Goal: Information Seeking & Learning: Learn about a topic

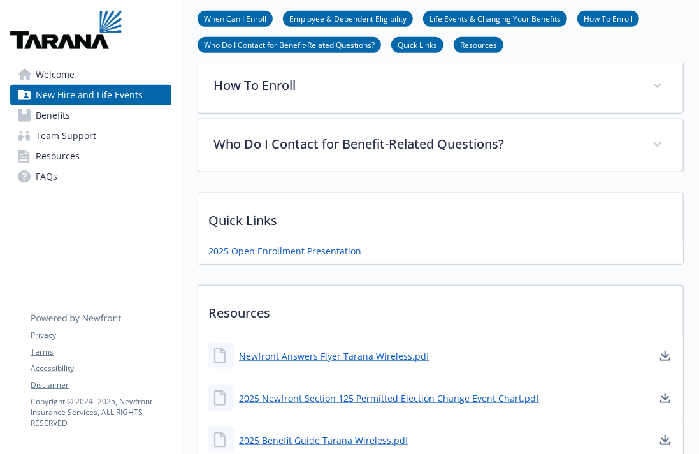
scroll to position [464, 0]
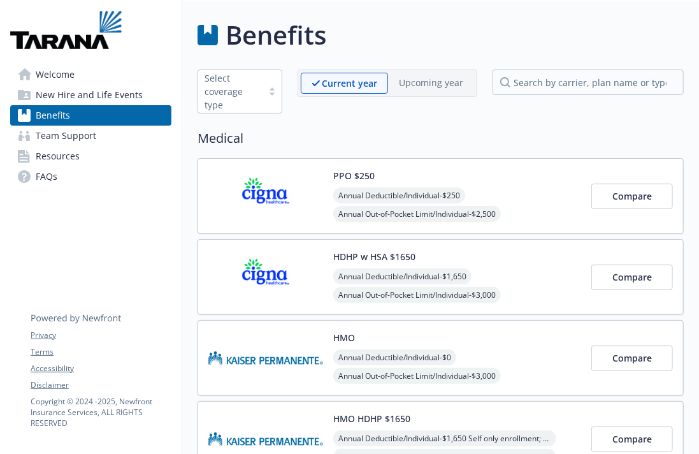
click at [112, 108] on link "Benefits" at bounding box center [90, 115] width 161 height 20
click at [106, 87] on span "New Hire and Life Events" at bounding box center [89, 95] width 107 height 20
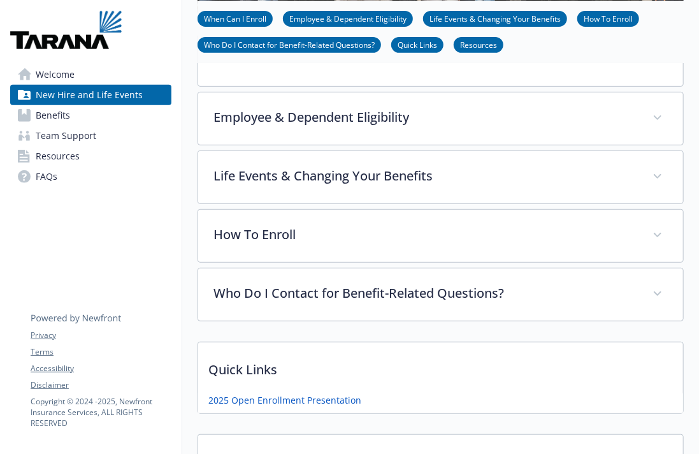
scroll to position [222, 0]
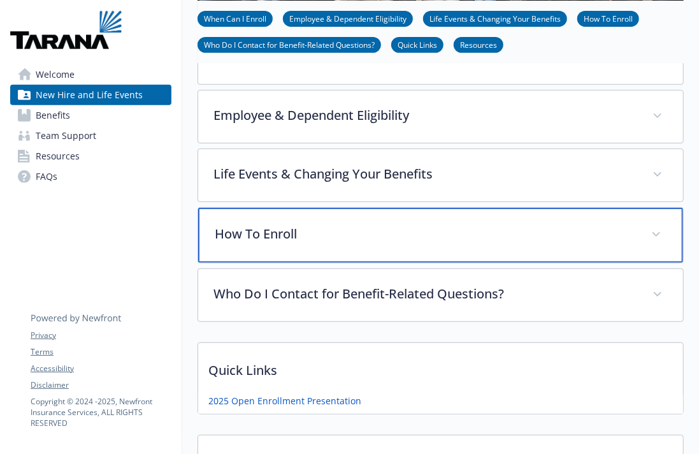
click at [509, 224] on p "How To Enroll" at bounding box center [425, 233] width 421 height 19
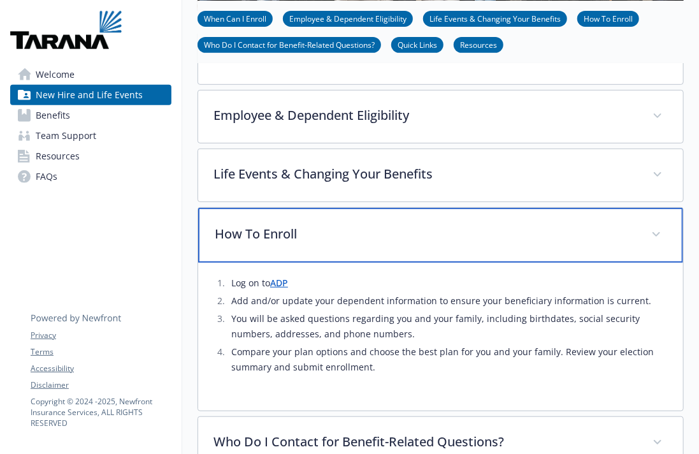
scroll to position [294, 0]
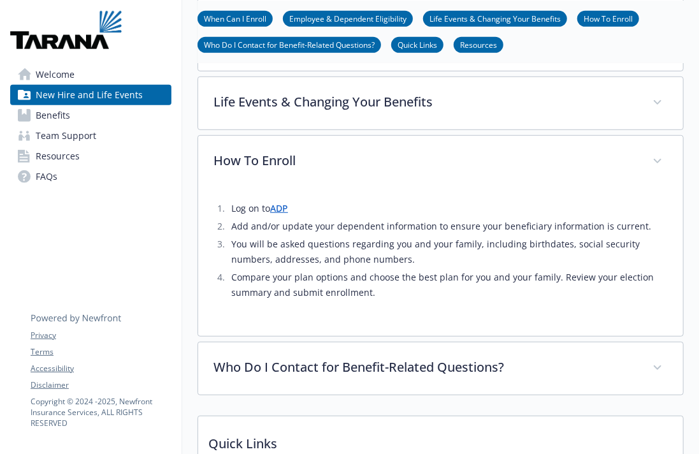
click at [89, 119] on link "Benefits" at bounding box center [90, 115] width 161 height 20
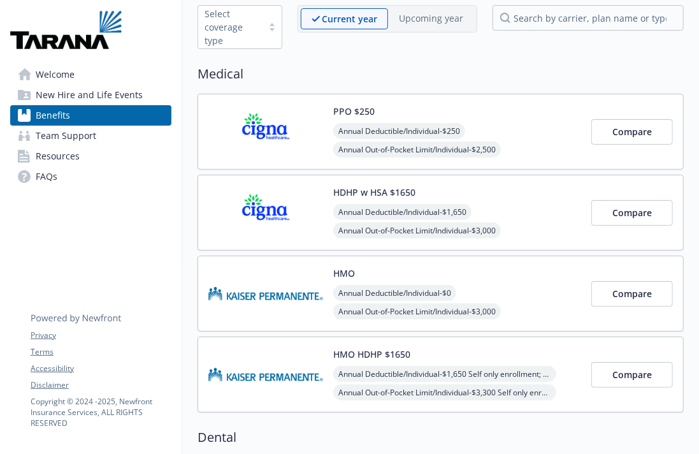
scroll to position [51, 0]
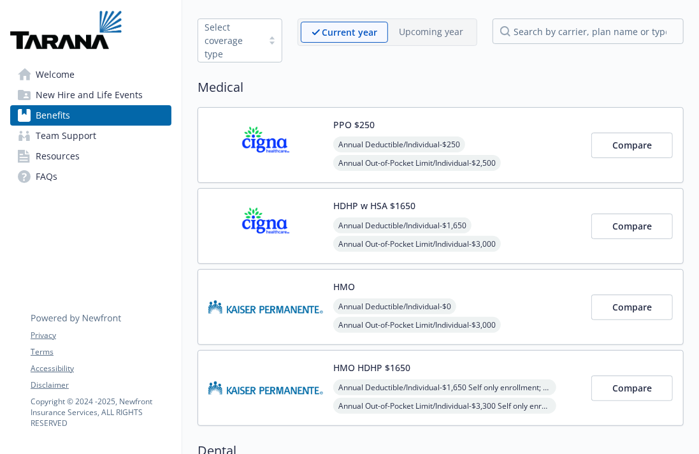
click at [442, 363] on div "HMO HDHP $1650 Annual Deductible/Individual - $1,650 Self only enrollment; $3,3…" at bounding box center [457, 388] width 248 height 54
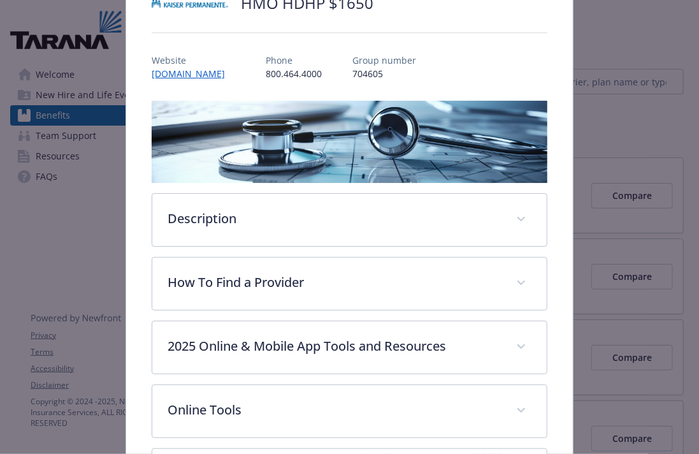
scroll to position [222, 0]
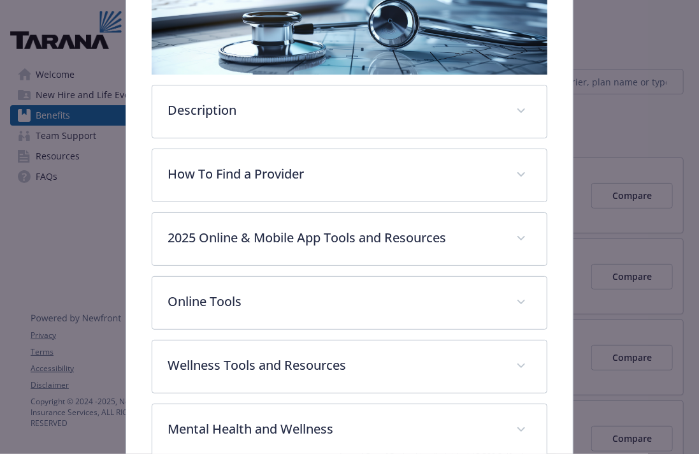
click at [436, 79] on div "Description The [PERSON_NAME] HMO (High Deductible Health Plan) HDHP is a versa…" at bounding box center [349, 447] width 395 height 911
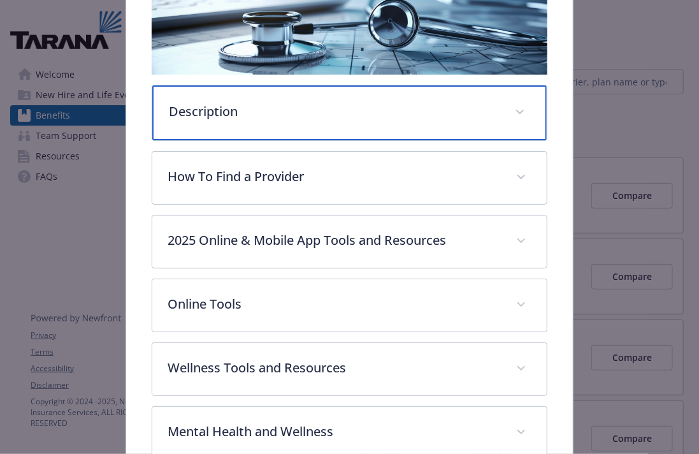
click at [435, 102] on p "Description" at bounding box center [334, 111] width 330 height 19
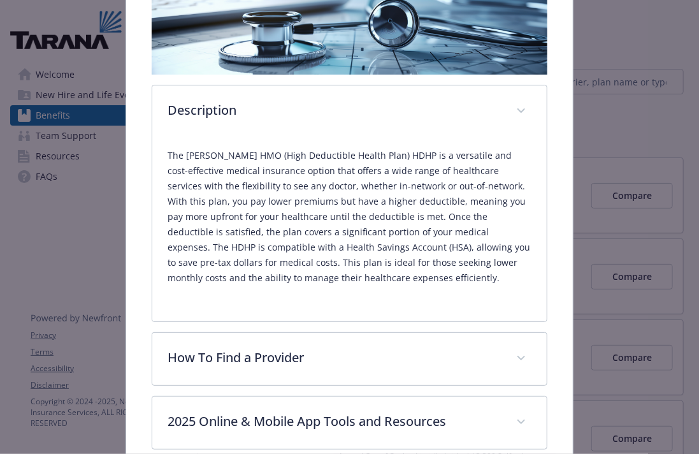
click at [248, 159] on p "The [PERSON_NAME] HMO (High Deductible Health Plan) HDHP is a versatile and cos…" at bounding box center [349, 217] width 363 height 138
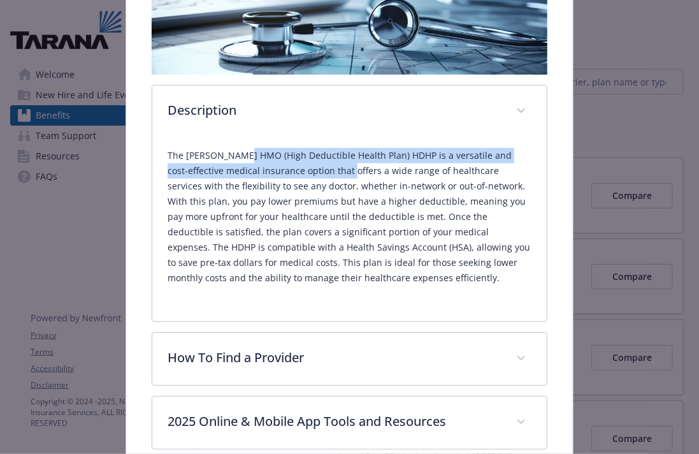
drag, startPoint x: 248, startPoint y: 159, endPoint x: 294, endPoint y: 173, distance: 47.8
click at [294, 173] on p "The [PERSON_NAME] HMO (High Deductible Health Plan) HDHP is a versatile and cos…" at bounding box center [349, 217] width 363 height 138
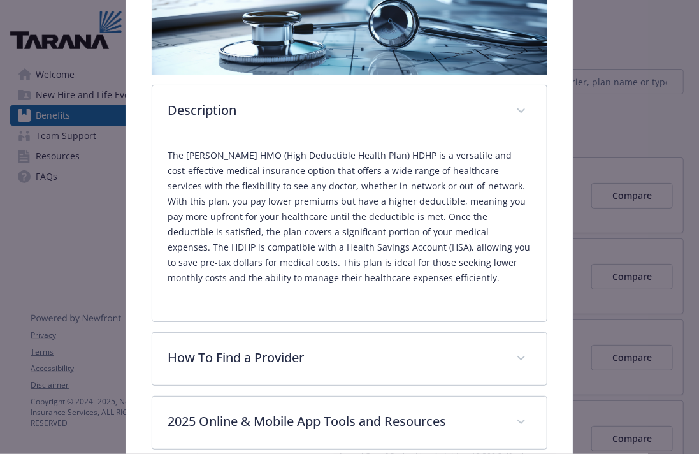
click at [301, 189] on p "The [PERSON_NAME] HMO (High Deductible Health Plan) HDHP is a versatile and cos…" at bounding box center [349, 217] width 363 height 138
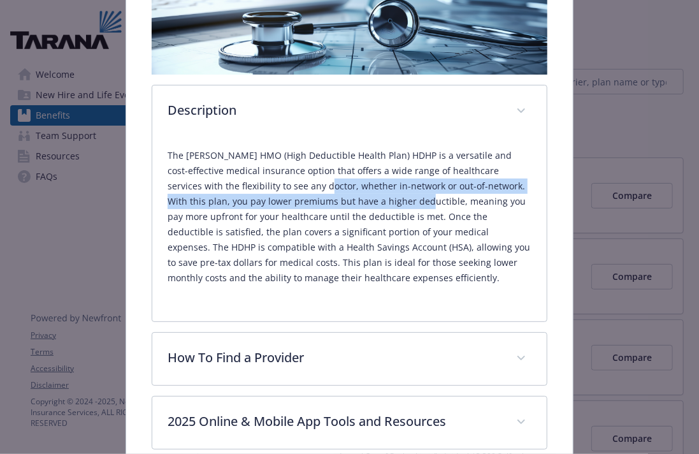
drag, startPoint x: 301, startPoint y: 189, endPoint x: 342, endPoint y: 194, distance: 41.7
click at [342, 194] on p "The [PERSON_NAME] HMO (High Deductible Health Plan) HDHP is a versatile and cos…" at bounding box center [349, 217] width 363 height 138
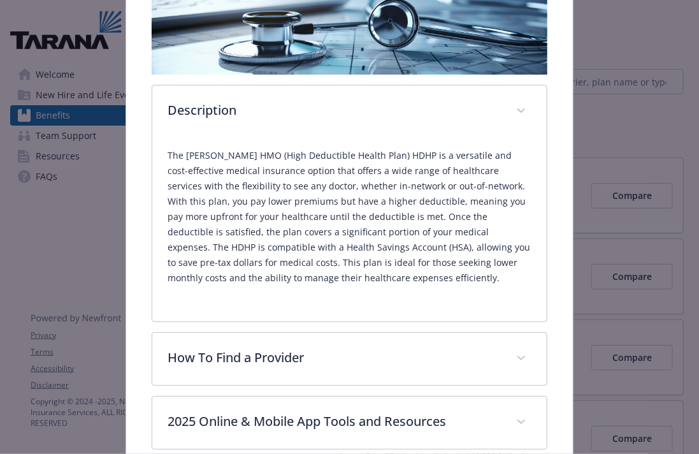
click at [342, 194] on p "The [PERSON_NAME] HMO (High Deductible Health Plan) HDHP is a versatile and cos…" at bounding box center [349, 217] width 363 height 138
click at [252, 192] on p "The [PERSON_NAME] HMO (High Deductible Health Plan) HDHP is a versatile and cos…" at bounding box center [349, 217] width 363 height 138
click at [379, 202] on p "The [PERSON_NAME] HMO (High Deductible Health Plan) HDHP is a versatile and cos…" at bounding box center [349, 217] width 363 height 138
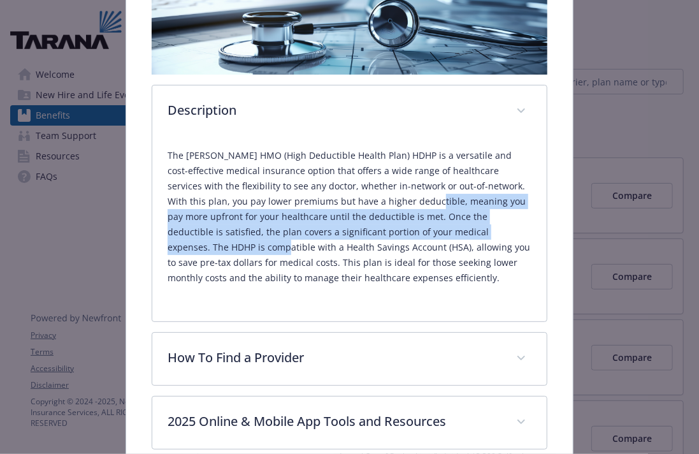
drag, startPoint x: 379, startPoint y: 202, endPoint x: 461, endPoint y: 240, distance: 90.1
click at [461, 240] on p "The Kaiser HMO (High Deductible Health Plan) HDHP is a versatile and cost-effec…" at bounding box center [349, 217] width 363 height 138
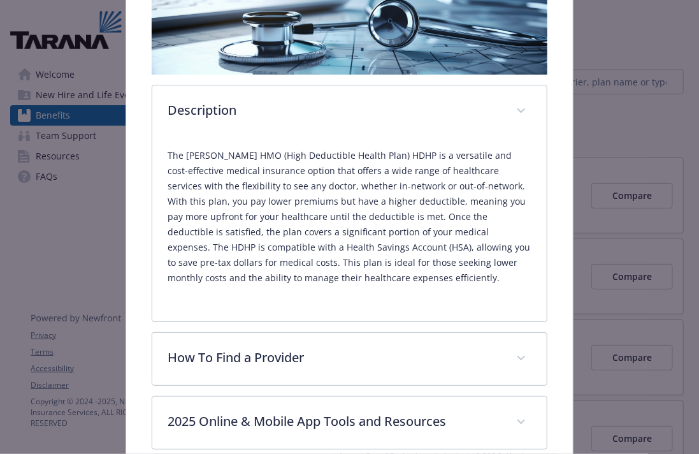
click at [421, 280] on p "The Kaiser HMO (High Deductible Health Plan) HDHP is a versatile and cost-effec…" at bounding box center [349, 217] width 363 height 138
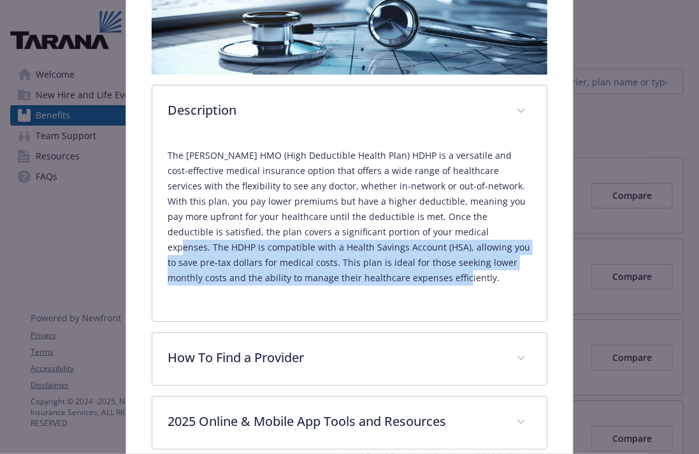
drag, startPoint x: 421, startPoint y: 280, endPoint x: 403, endPoint y: 235, distance: 48.1
click at [403, 235] on p "The Kaiser HMO (High Deductible Health Plan) HDHP is a versatile and cost-effec…" at bounding box center [349, 217] width 363 height 138
drag, startPoint x: 403, startPoint y: 235, endPoint x: 405, endPoint y: 280, distance: 45.3
click at [405, 280] on p "The Kaiser HMO (High Deductible Health Plan) HDHP is a versatile and cost-effec…" at bounding box center [349, 217] width 363 height 138
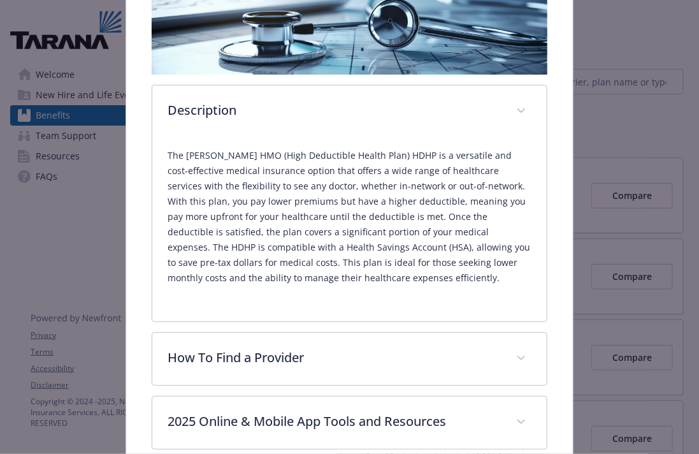
click at [405, 280] on p "The Kaiser HMO (High Deductible Health Plan) HDHP is a versatile and cost-effec…" at bounding box center [349, 217] width 363 height 138
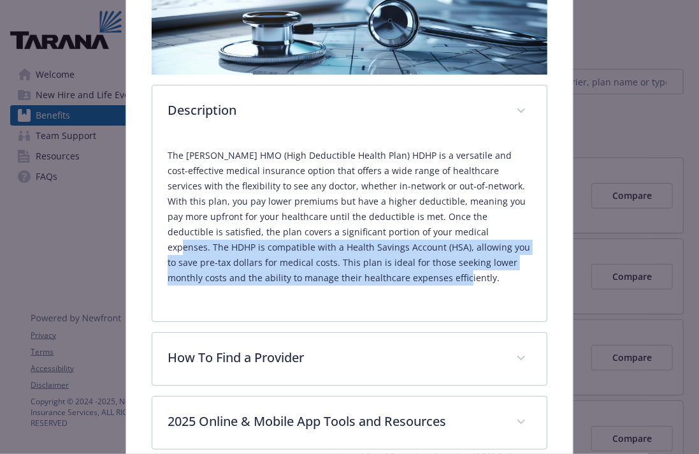
drag, startPoint x: 405, startPoint y: 280, endPoint x: 392, endPoint y: 235, distance: 47.0
click at [392, 235] on p "The Kaiser HMO (High Deductible Health Plan) HDHP is a versatile and cost-effec…" at bounding box center [349, 217] width 363 height 138
click at [395, 233] on p "The Kaiser HMO (High Deductible Health Plan) HDHP is a versatile and cost-effec…" at bounding box center [349, 217] width 363 height 138
drag, startPoint x: 395, startPoint y: 233, endPoint x: 326, endPoint y: 284, distance: 86.2
click at [326, 284] on p "The Kaiser HMO (High Deductible Health Plan) HDHP is a versatile and cost-effec…" at bounding box center [349, 217] width 363 height 138
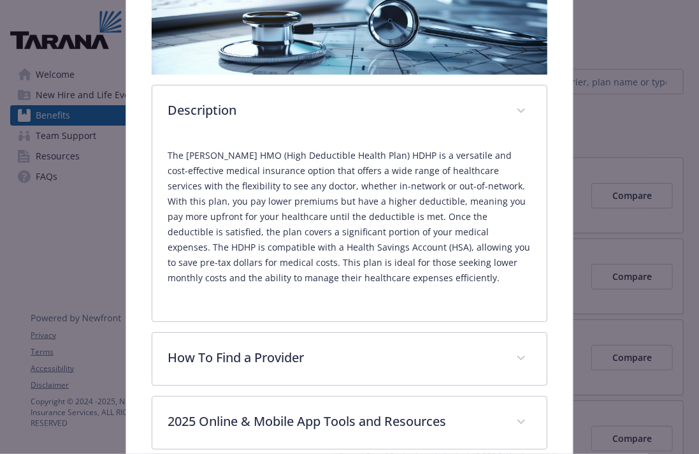
click at [340, 279] on p "The Kaiser HMO (High Deductible Health Plan) HDHP is a versatile and cost-effec…" at bounding box center [349, 217] width 363 height 138
click at [353, 261] on p "The Kaiser HMO (High Deductible Health Plan) HDHP is a versatile and cost-effec…" at bounding box center [349, 217] width 363 height 138
drag, startPoint x: 353, startPoint y: 261, endPoint x: 379, endPoint y: 261, distance: 26.1
click at [379, 261] on p "The Kaiser HMO (High Deductible Health Plan) HDHP is a versatile and cost-effec…" at bounding box center [349, 217] width 363 height 138
click at [454, 272] on p "The Kaiser HMO (High Deductible Health Plan) HDHP is a versatile and cost-effec…" at bounding box center [349, 217] width 363 height 138
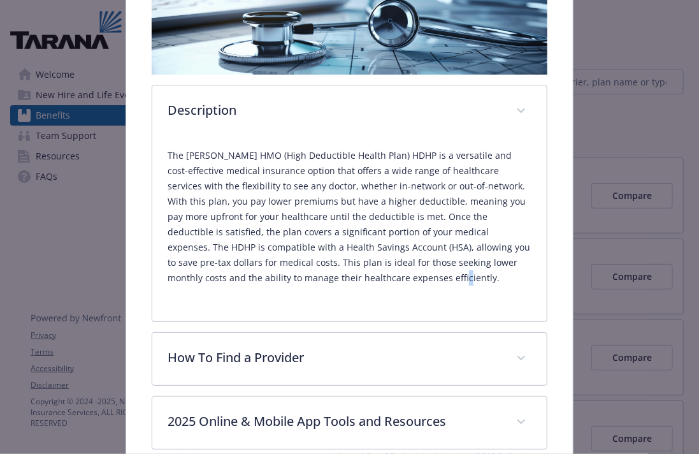
click at [454, 277] on p "The Kaiser HMO (High Deductible Health Plan) HDHP is a versatile and cost-effec…" at bounding box center [349, 217] width 363 height 138
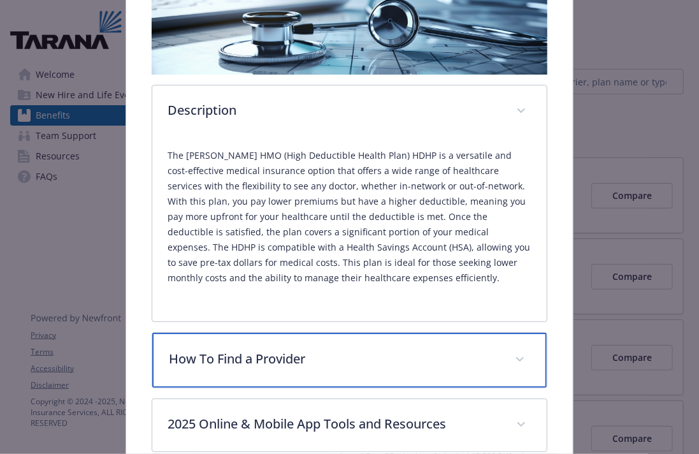
click at [495, 358] on p "How To Find a Provider" at bounding box center [334, 358] width 330 height 19
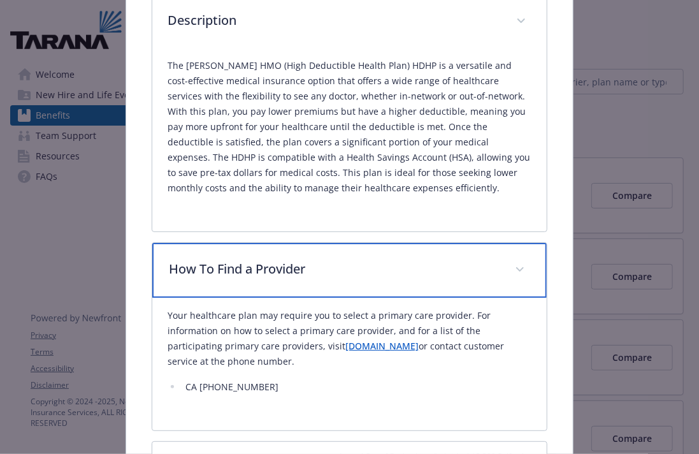
scroll to position [294, 0]
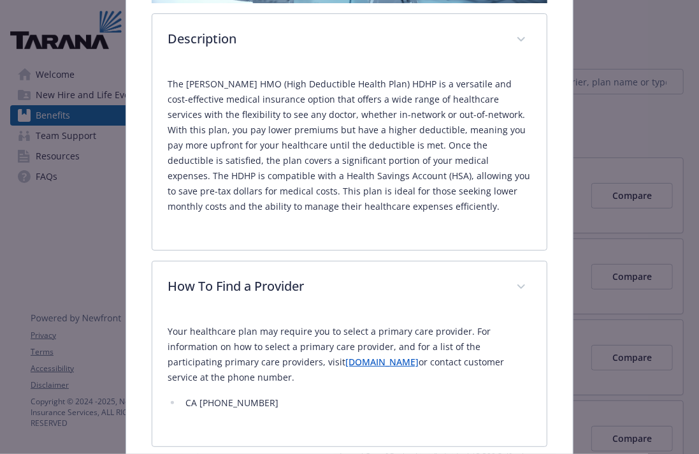
click at [641, 250] on div "Medical - HMO HDHP $1650 - HDHP HMO HMO HDHP $1650 Website www.kp.org Phone 800…" at bounding box center [349, 227] width 699 height 454
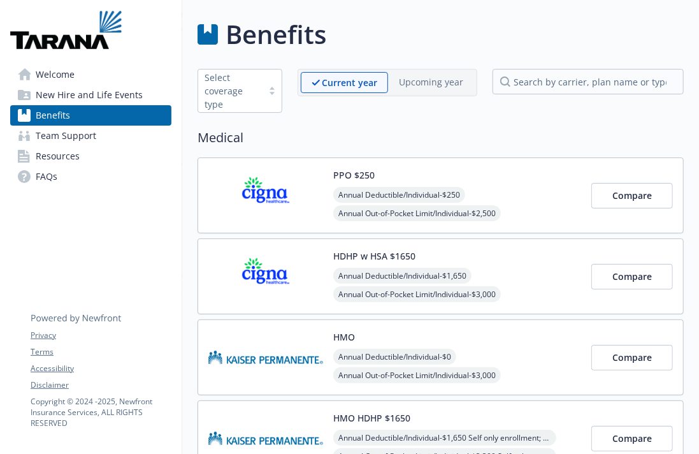
click at [531, 356] on div "Annual Deductible/Individual - $0 Annual Out-of-Pocket Limit/Individual - $3,00…" at bounding box center [457, 403] width 248 height 109
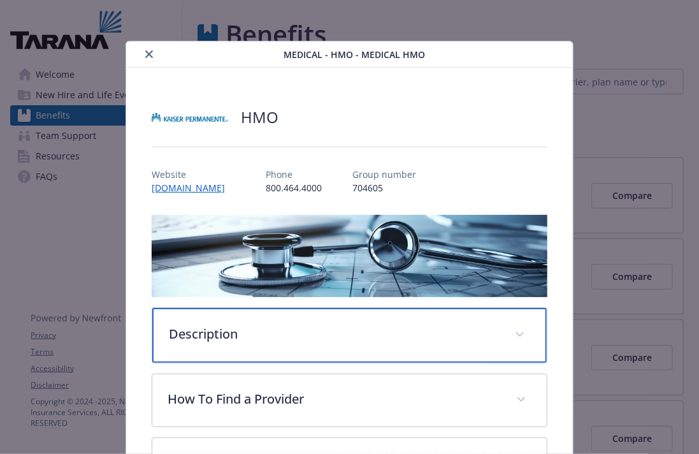
click at [510, 330] on div "Description" at bounding box center [349, 335] width 394 height 55
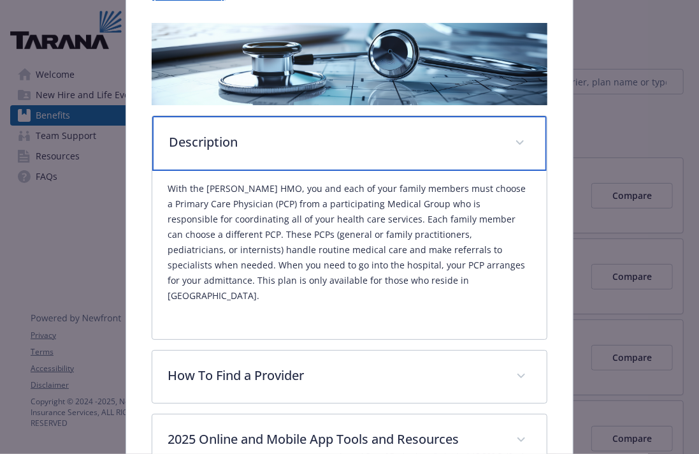
scroll to position [198, 0]
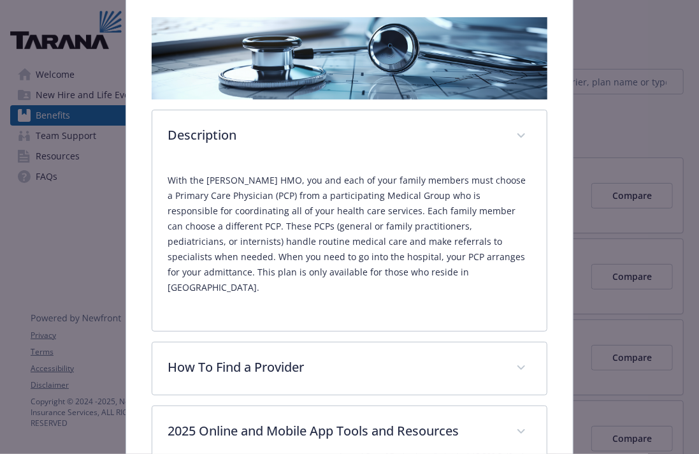
click at [370, 278] on p "With the Kaiser HMO, you and each of your family members must choose a Primary …" at bounding box center [349, 234] width 363 height 122
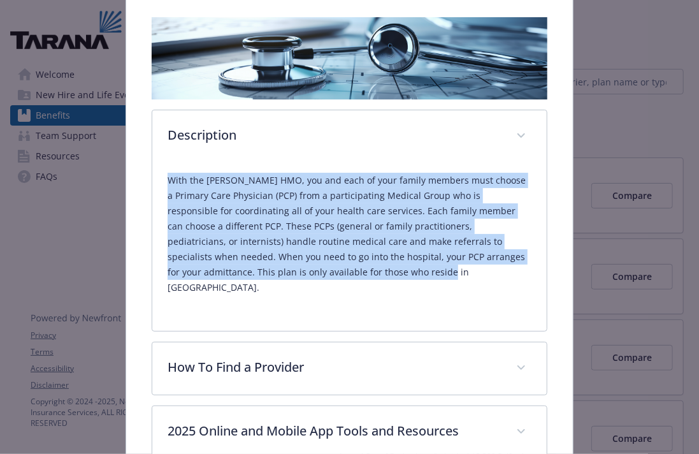
drag, startPoint x: 370, startPoint y: 278, endPoint x: 164, endPoint y: 182, distance: 227.0
click at [164, 182] on div "With the Kaiser HMO, you and each of your family members must choose a Primary …" at bounding box center [349, 247] width 394 height 168
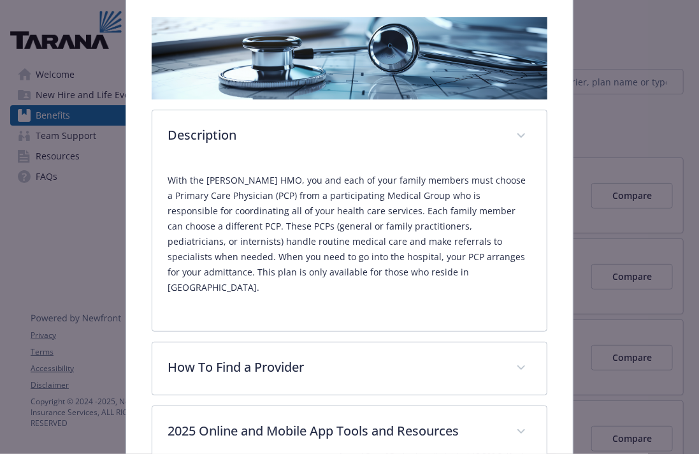
click at [164, 182] on div "With the Kaiser HMO, you and each of your family members must choose a Primary …" at bounding box center [349, 247] width 394 height 168
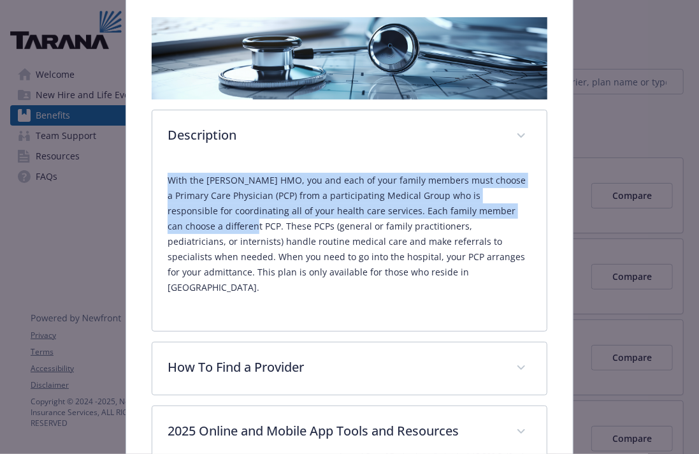
drag, startPoint x: 164, startPoint y: 182, endPoint x: 221, endPoint y: 228, distance: 72.6
click at [221, 228] on div "With the Kaiser HMO, you and each of your family members must choose a Primary …" at bounding box center [349, 247] width 394 height 168
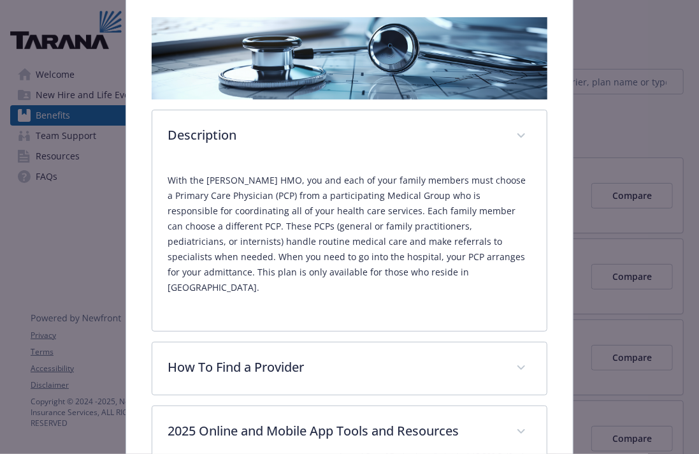
click at [324, 275] on p "With the Kaiser HMO, you and each of your family members must choose a Primary …" at bounding box center [349, 234] width 363 height 122
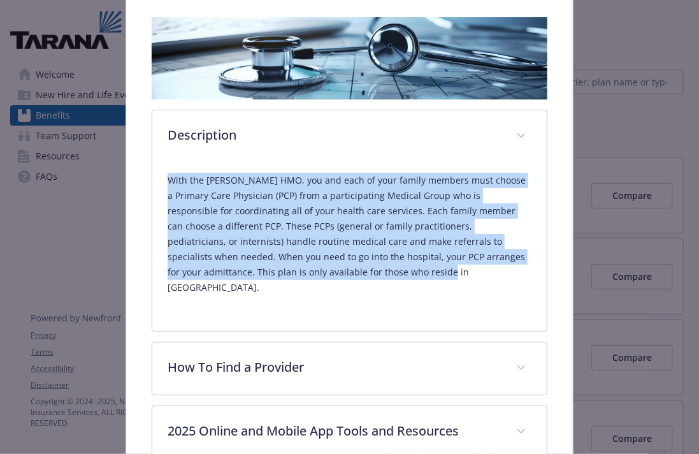
drag, startPoint x: 324, startPoint y: 275, endPoint x: 162, endPoint y: 182, distance: 186.8
click at [162, 182] on div "With the Kaiser HMO, you and each of your family members must choose a Primary …" at bounding box center [349, 247] width 394 height 168
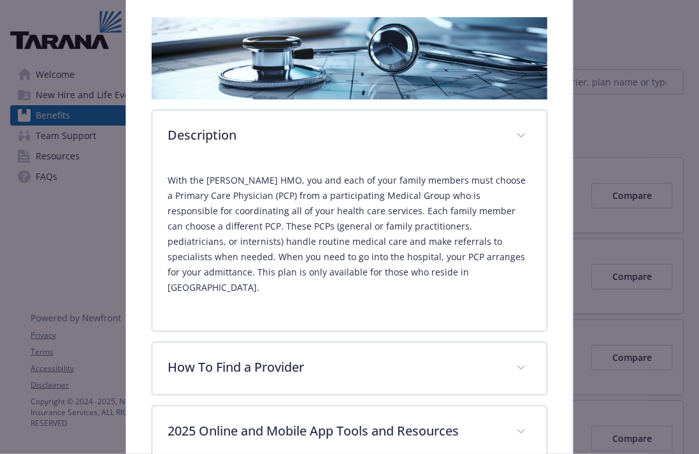
click at [175, 170] on div "With the Kaiser HMO, you and each of your family members must choose a Primary …" at bounding box center [349, 239] width 363 height 153
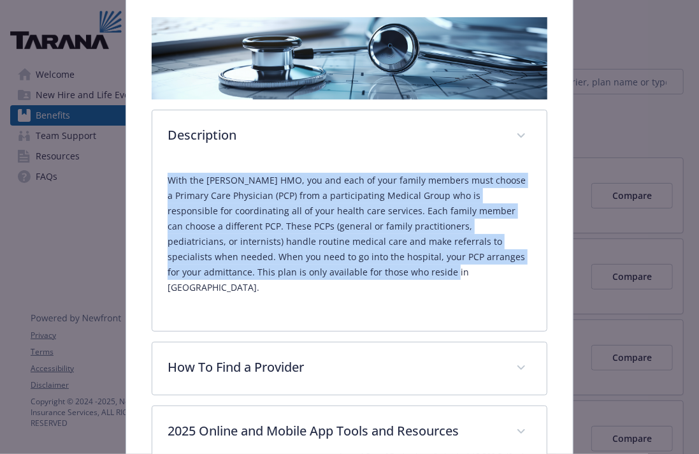
drag, startPoint x: 175, startPoint y: 169, endPoint x: 358, endPoint y: 277, distance: 212.3
click at [358, 277] on div "With the Kaiser HMO, you and each of your family members must choose a Primary …" at bounding box center [349, 239] width 363 height 153
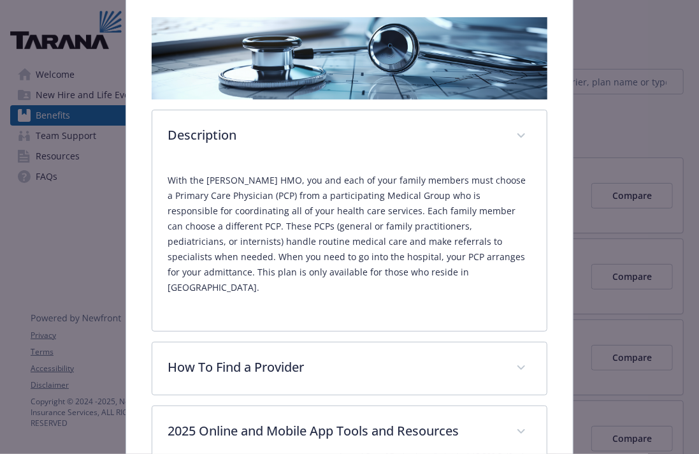
click at [358, 277] on p "With the Kaiser HMO, you and each of your family members must choose a Primary …" at bounding box center [349, 234] width 363 height 122
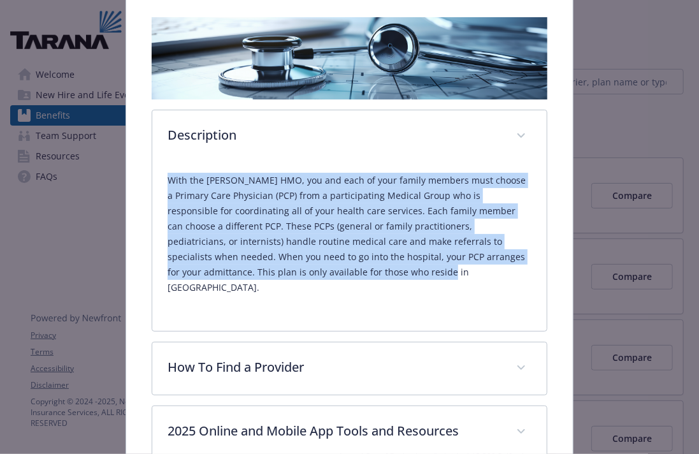
drag, startPoint x: 358, startPoint y: 277, endPoint x: 156, endPoint y: 172, distance: 226.9
click at [156, 172] on div "With the Kaiser HMO, you and each of your family members must choose a Primary …" at bounding box center [349, 247] width 394 height 168
click at [302, 254] on p "With the Kaiser HMO, you and each of your family members must choose a Primary …" at bounding box center [349, 234] width 363 height 122
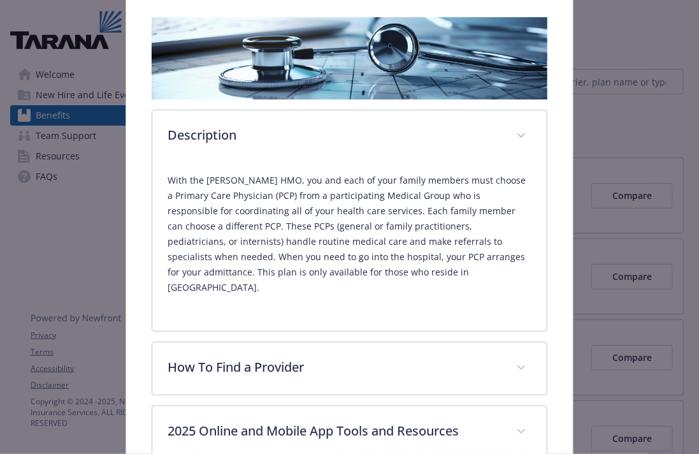
click at [657, 249] on div "Medical - HMO - Medical HMO HMO Website www.kp.org Phone 800.464.4000 Group num…" at bounding box center [349, 227] width 699 height 454
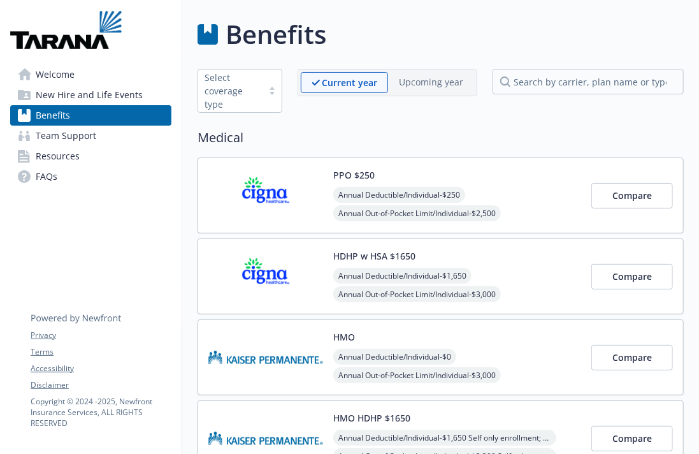
click at [518, 406] on div "HMO HDHP $1650 Annual Deductible/Individual - $1,650 Self only enrollment; $3,3…" at bounding box center [441, 438] width 486 height 76
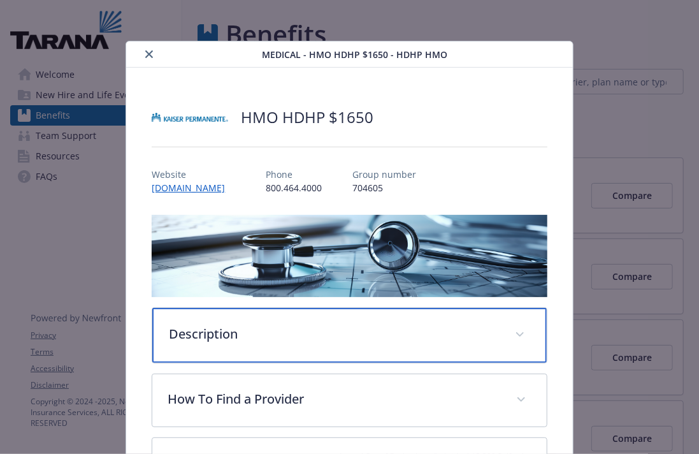
click at [515, 333] on span "details for plan Medical - HMO HDHP $1650 - HDHP HMO" at bounding box center [520, 334] width 20 height 20
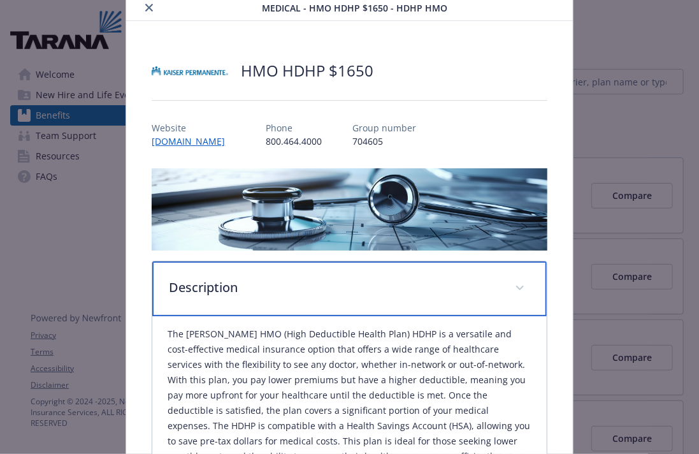
scroll to position [62, 0]
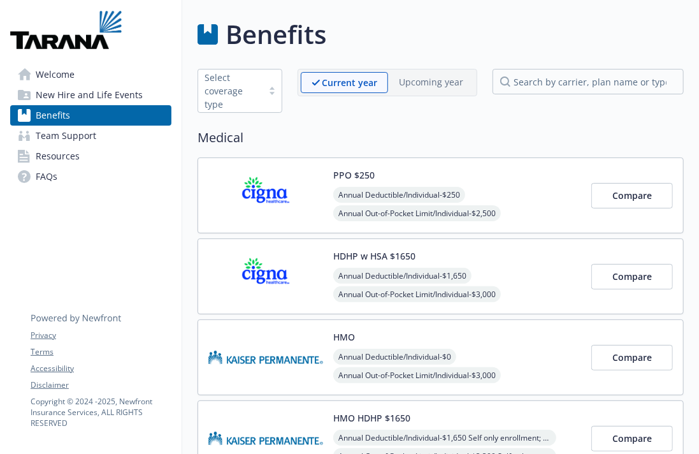
click at [452, 373] on span "Annual Out-of-Pocket Limit/Individual - $3,000" at bounding box center [417, 375] width 168 height 16
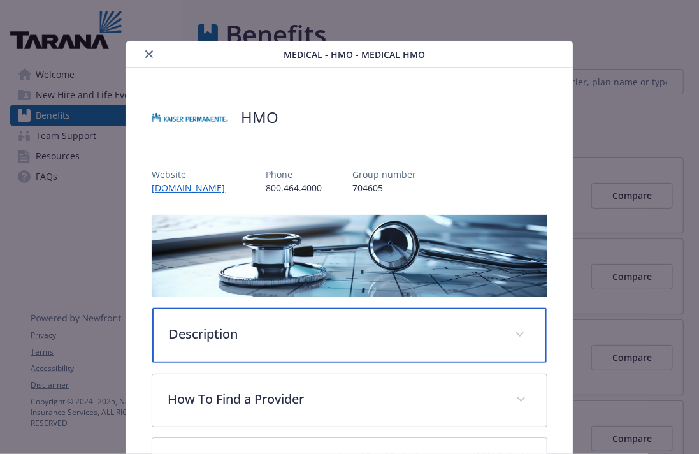
click at [481, 354] on div "Description" at bounding box center [349, 335] width 394 height 55
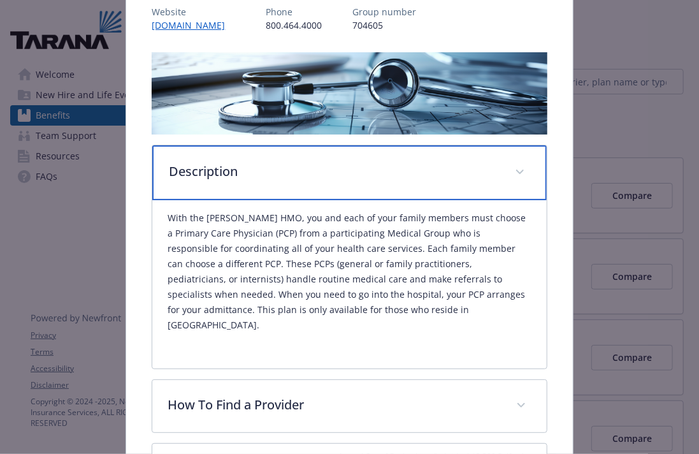
scroll to position [164, 0]
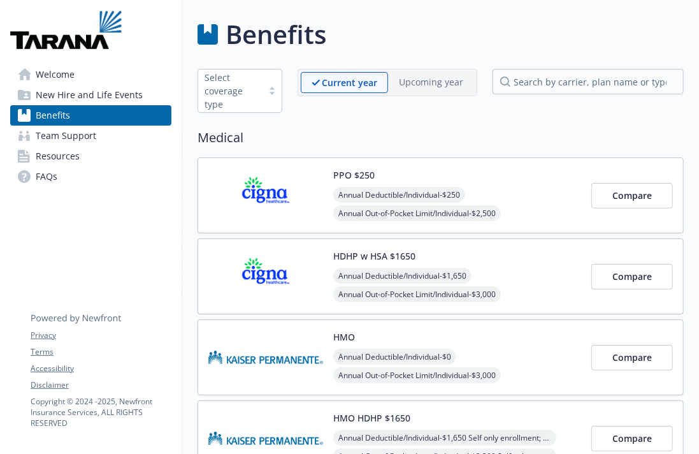
click at [527, 412] on div "HMO HDHP $1650 Annual Deductible/Individual - $1,650 Self only enrollment; $3,3…" at bounding box center [457, 438] width 248 height 54
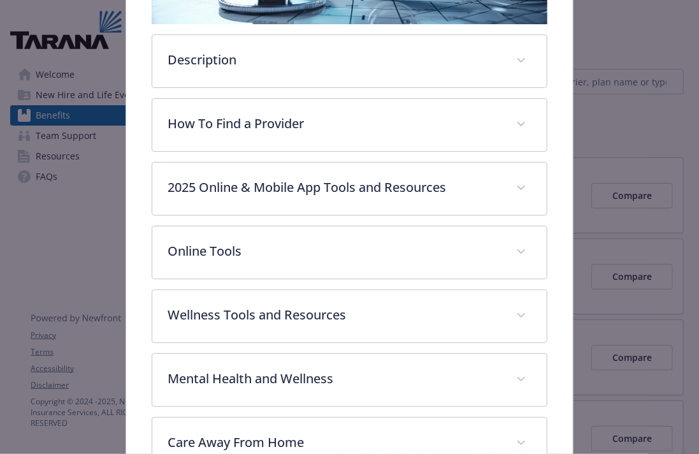
scroll to position [274, 0]
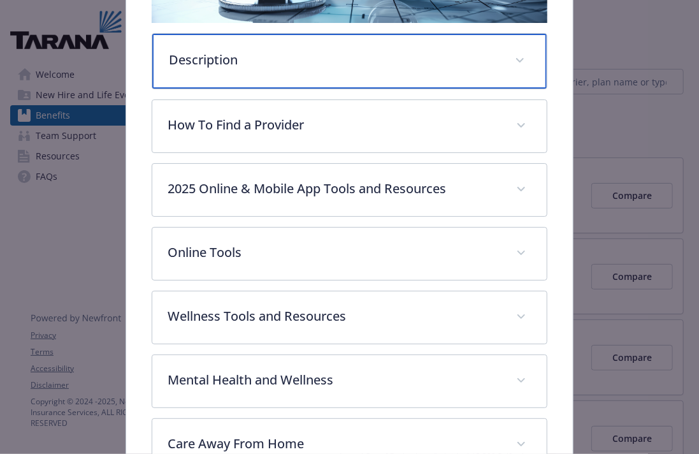
click at [405, 51] on p "Description" at bounding box center [334, 59] width 330 height 19
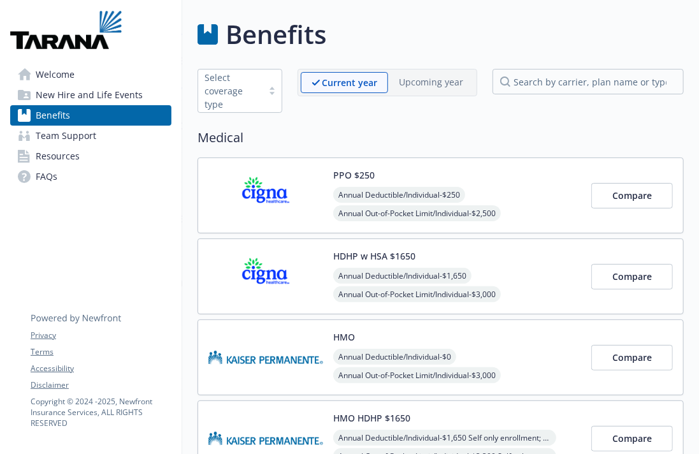
click at [539, 331] on div "HMO Annual Deductible/Individual - $0 Annual Out-of-Pocket Limit/Individual - $…" at bounding box center [457, 357] width 248 height 54
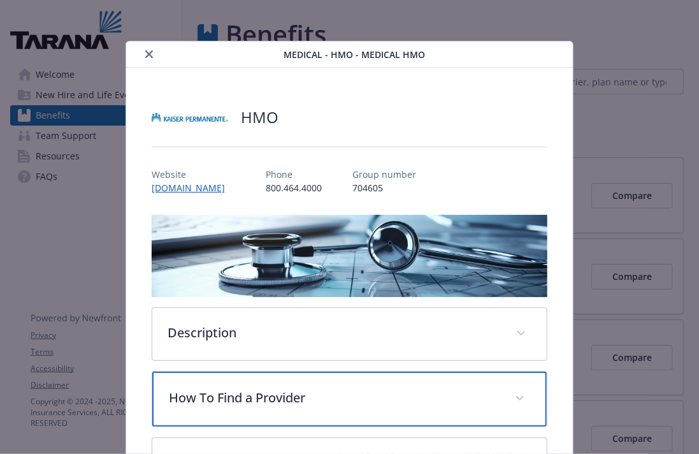
click at [355, 398] on p "How To Find a Provider" at bounding box center [334, 397] width 330 height 19
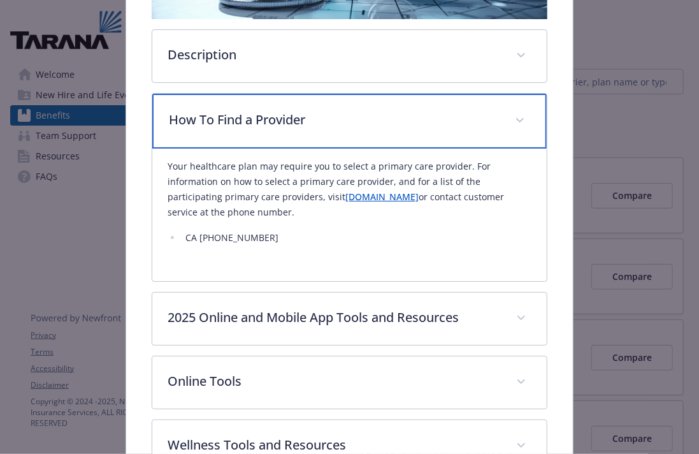
scroll to position [282, 0]
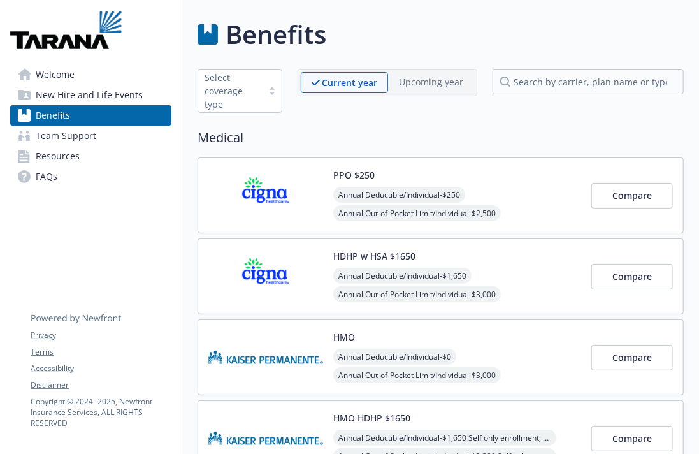
click at [539, 400] on div "HMO HDHP $1650 Annual Deductible/Individual - $1,650 Self only enrollment; $3,3…" at bounding box center [441, 438] width 486 height 76
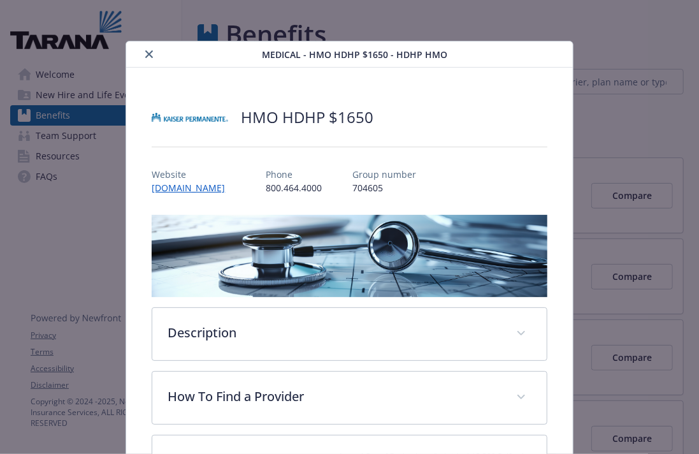
click at [294, 121] on h2 "HMO HDHP $1650" at bounding box center [307, 117] width 133 height 22
drag, startPoint x: 294, startPoint y: 121, endPoint x: 266, endPoint y: 112, distance: 28.8
click at [266, 112] on h2 "HMO HDHP $1650" at bounding box center [307, 117] width 133 height 22
copy h2 "HMO HDHP"
